Goal: Task Accomplishment & Management: Complete application form

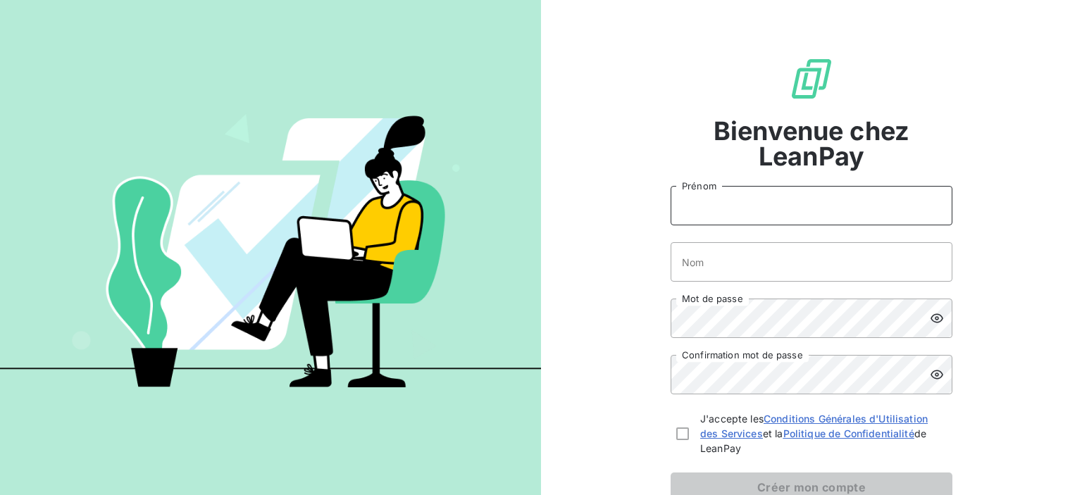
click at [721, 206] on input "Prénom" at bounding box center [812, 205] width 282 height 39
type input "[PERSON_NAME]"
click at [693, 266] on input "Nom" at bounding box center [812, 261] width 282 height 39
type input "[PERSON_NAME]"
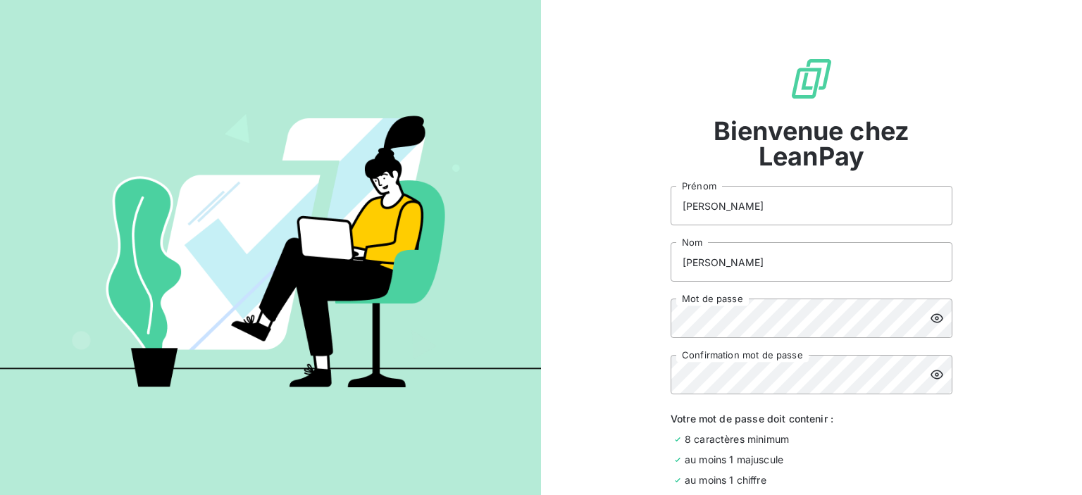
click at [933, 314] on icon at bounding box center [937, 318] width 14 height 14
click at [931, 377] on icon at bounding box center [937, 375] width 14 height 14
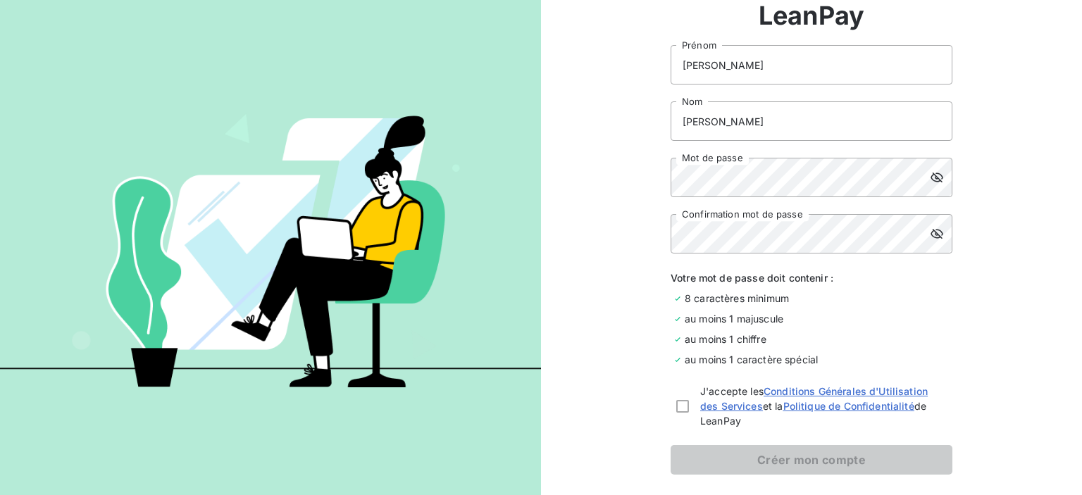
scroll to position [203, 0]
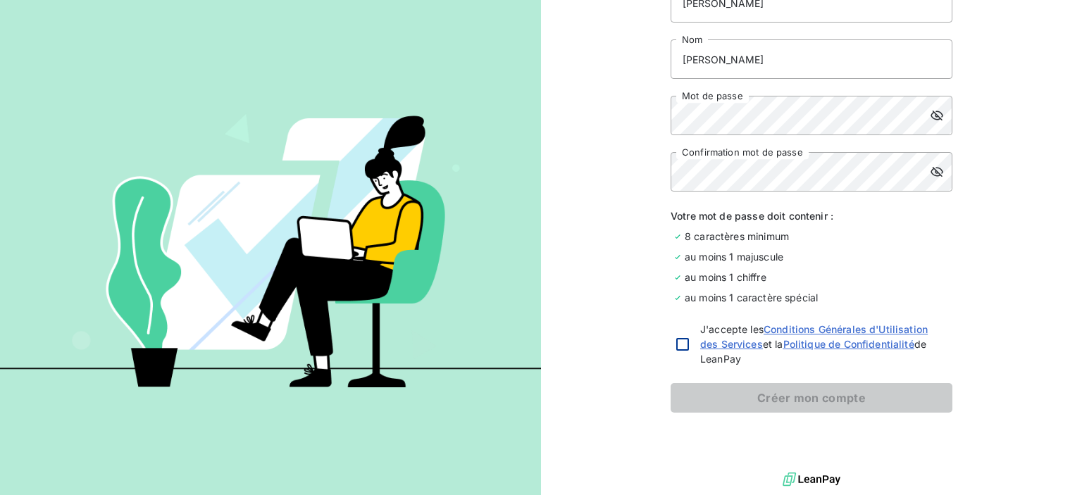
click at [676, 346] on div at bounding box center [682, 344] width 13 height 13
checkbox input "true"
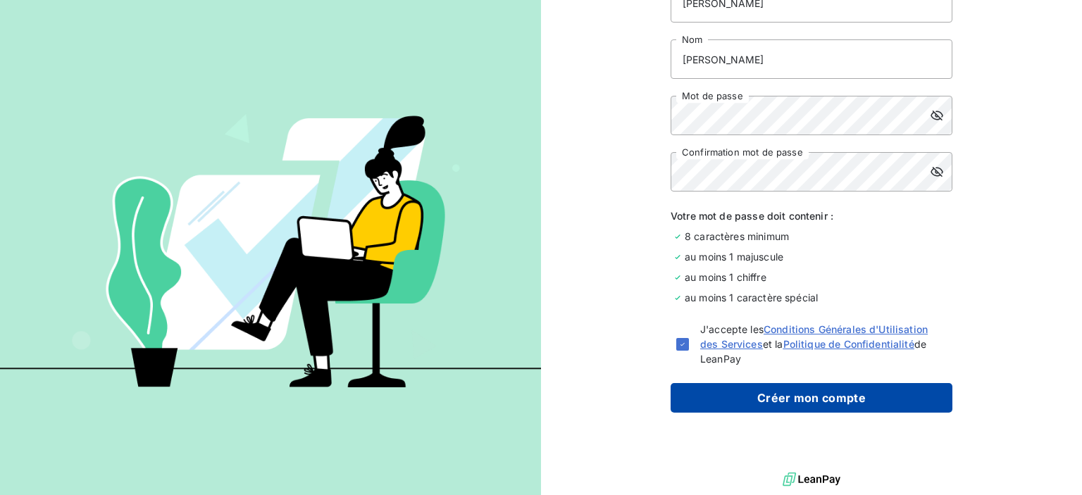
click at [803, 390] on button "Créer mon compte" at bounding box center [812, 398] width 282 height 30
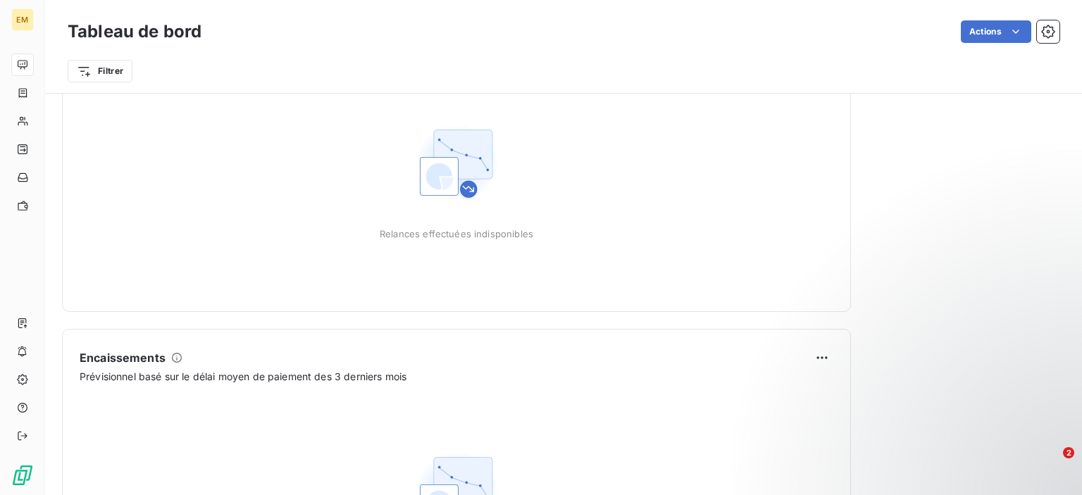
scroll to position [877, 0]
